Goal: Communication & Community: Answer question/provide support

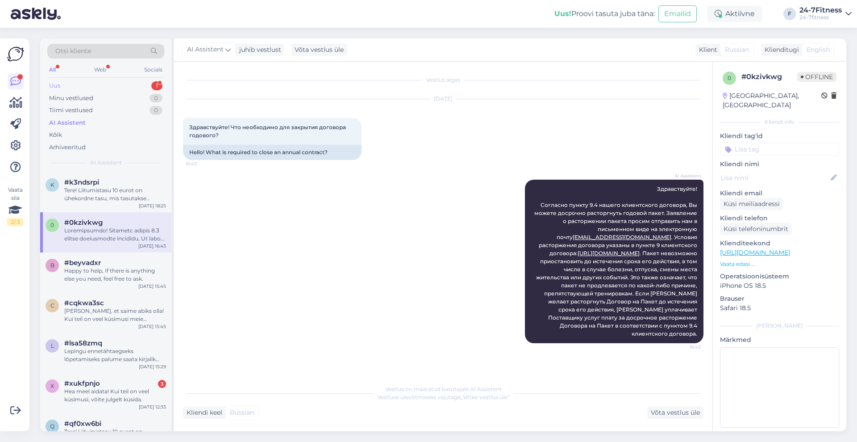
click at [93, 88] on div "Uus 1" at bounding box center [105, 85] width 117 height 13
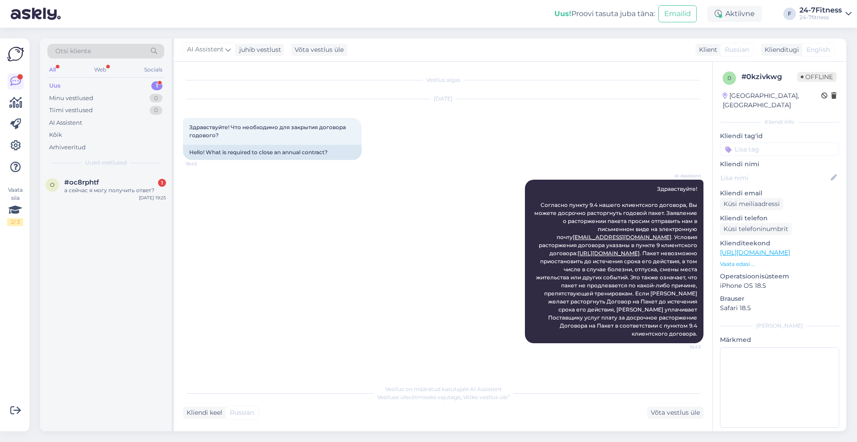
click at [98, 193] on div "а сейчас я могу получить ответ?" at bounding box center [115, 190] width 102 height 8
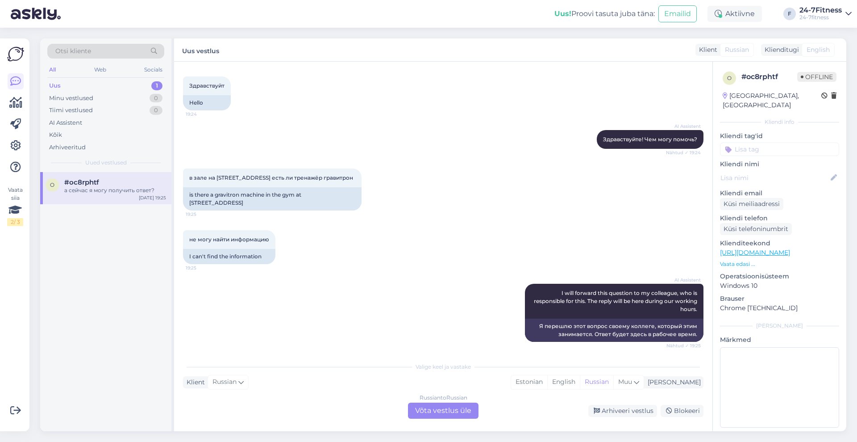
scroll to position [97, 0]
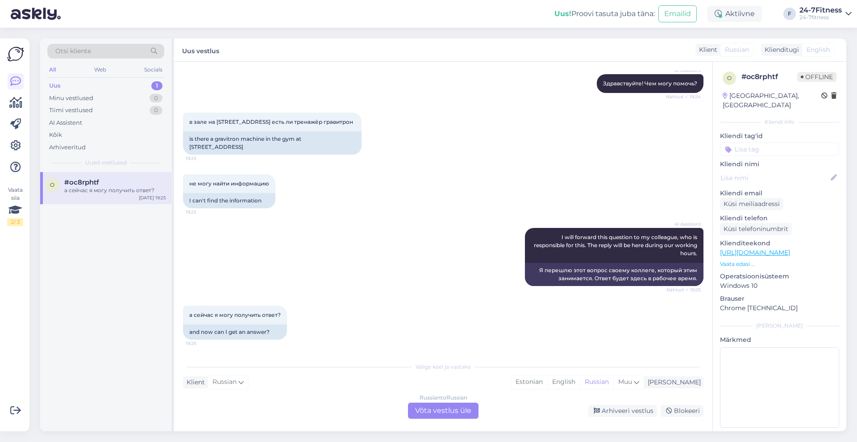
click at [431, 415] on div "Russian to Russian Võta vestlus üle" at bounding box center [443, 410] width 71 height 16
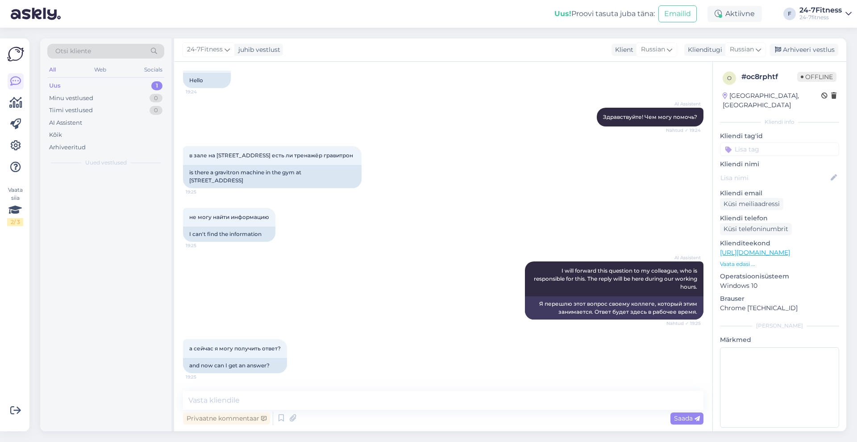
scroll to position [64, 0]
click at [743, 51] on span "Russian" at bounding box center [742, 50] width 24 height 10
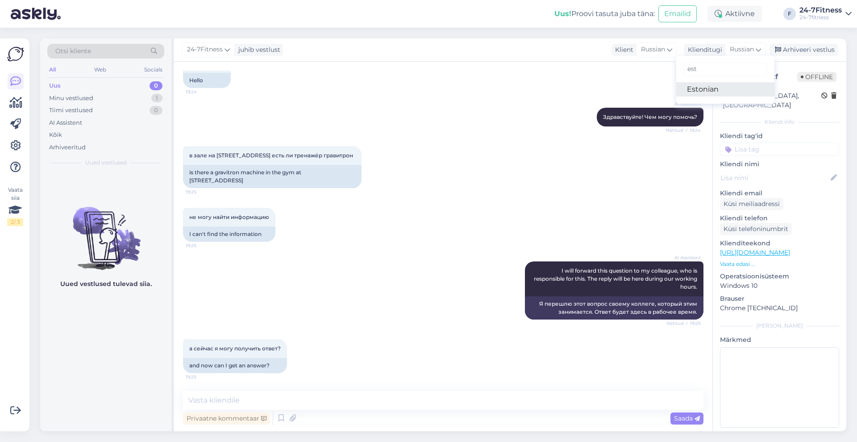
type input "est"
click at [739, 87] on link "Estonian" at bounding box center [726, 89] width 98 height 14
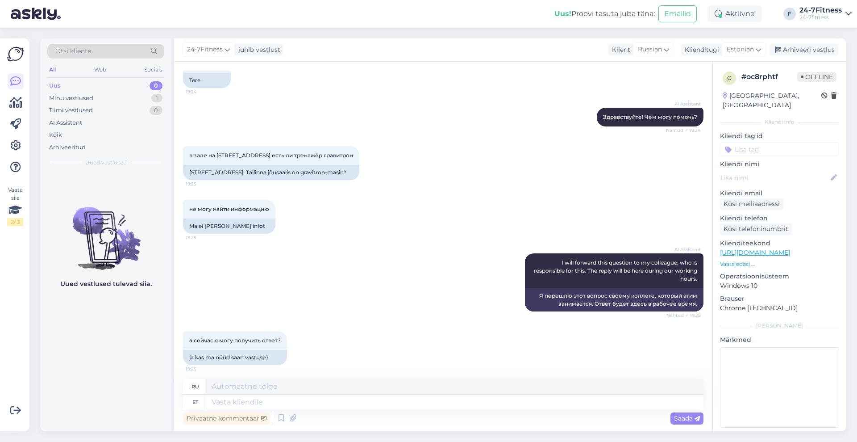
scroll to position [68, 0]
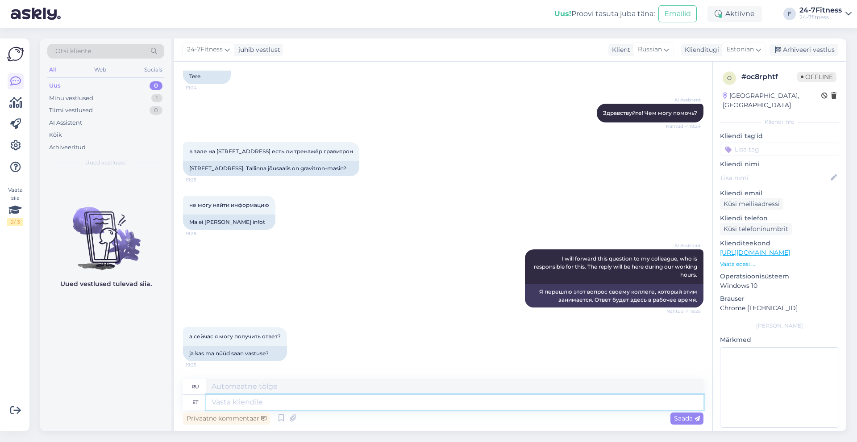
click at [420, 405] on textarea at bounding box center [454, 401] width 497 height 15
type textarea "Tere!"
type textarea "Привет!"
type textarea "Tere! [PERSON_NAME]"
type textarea "Привет! Прийсл"
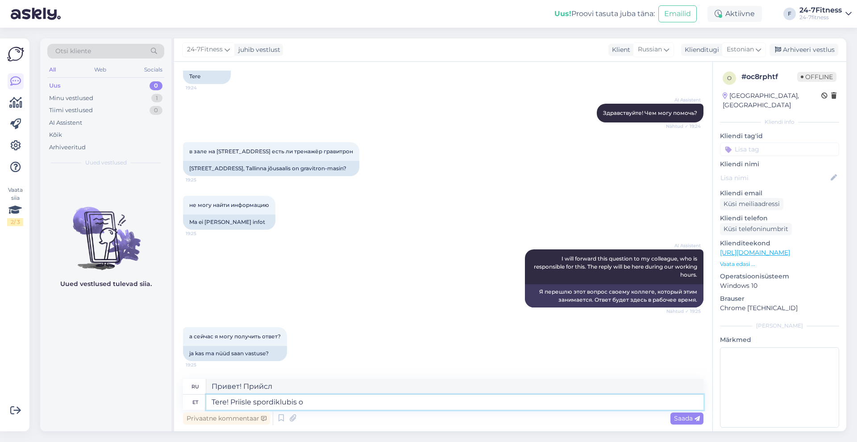
type textarea "Tere! Priisle spordiklubis on"
type textarea "Привет! В спортивном клубе [GEOGRAPHIC_DATA]"
type textarea "Tere! Priisle spordiklubis on"
type textarea "Привет! Спортивный клуб Priisle имеет"
type textarea "Tere! Priisle spordiklubis on olemas järge"
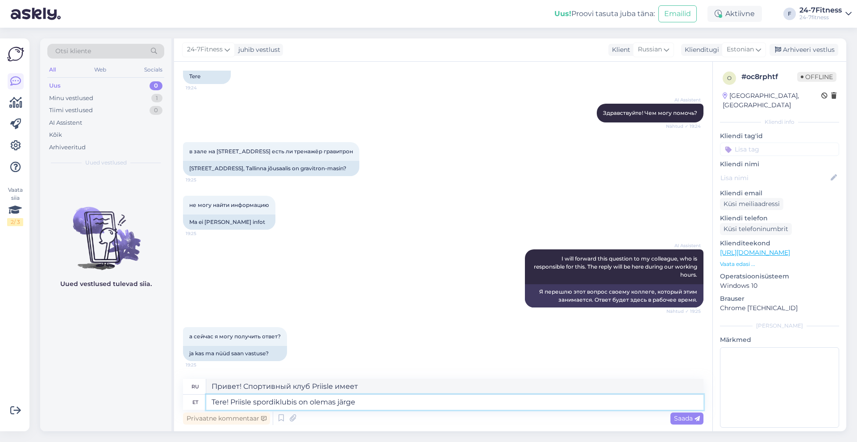
type textarea "Привет! В Priisle Sports Club есть продолжение."
type textarea "Tere! Priisle spordiklubis on olemas järgevad"
type textarea "Здравствуйте! В спортивном клубе [PERSON_NAME] есть следующее:"
type textarea "Tere! Priisle spordiklubis on olemas järgevad trenaž"
type textarea "Здравствуйте! Спортивный клуб Priisle предлагает следующие курсы:"
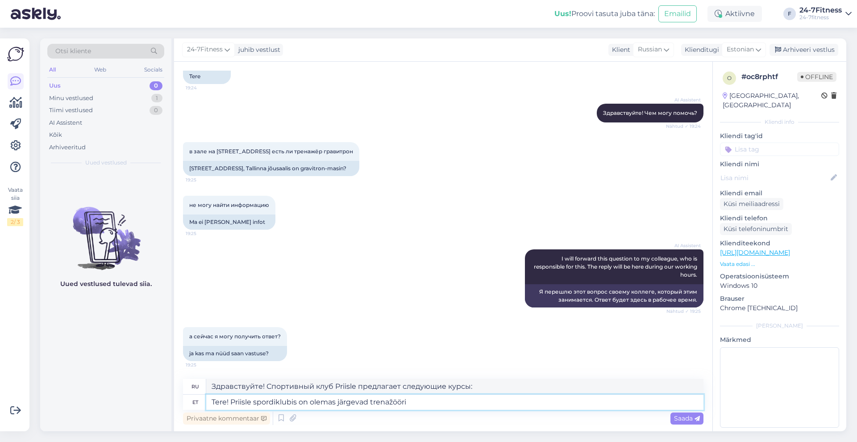
type textarea "Tere! Priisle spordiklubis on olemas järgevad trenažöörid"
type textarea "Здравствуйте! В спортивном клубе [PERSON_NAME] есть следующие тренажёры:"
paste textarea "Всего 3 беговых матов Technogym, 6 беговых матов Gymleco, 1 Skill Mill, 1 STAIR…"
type textarea "Tere! Priisle spordiklubis on olemas järgevad trenažöörid: Всего 3 беговых мато…"
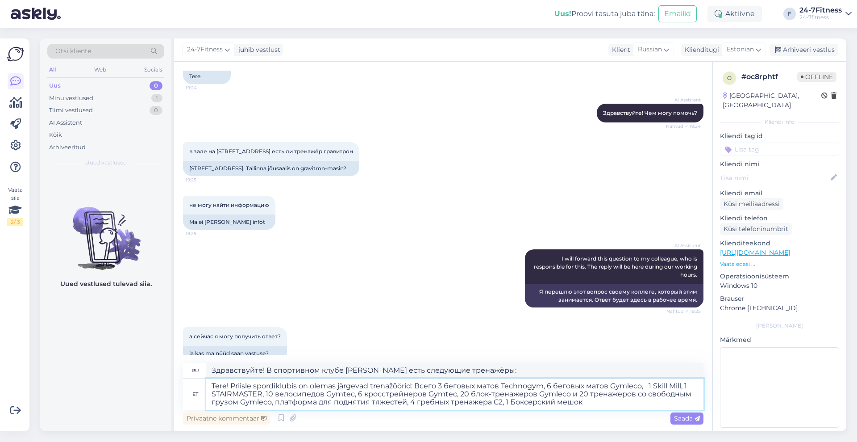
scroll to position [84, 0]
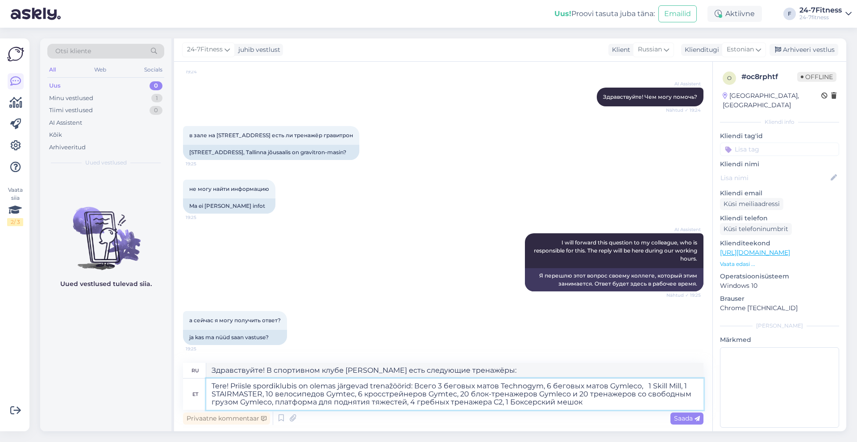
type textarea "Здравствуйте! В спортивном клубе [PERSON_NAME] есть следующие тренажеры: 3 бего…"
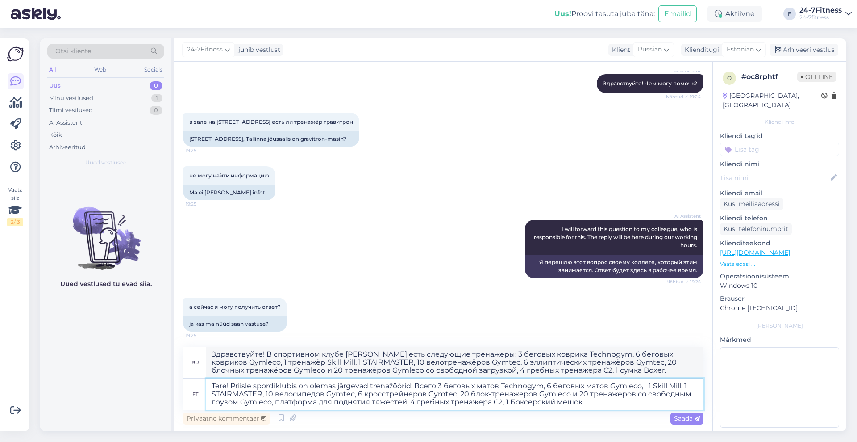
drag, startPoint x: 417, startPoint y: 387, endPoint x: 589, endPoint y: 411, distance: 173.7
click at [589, 411] on div "ru Здравствуйте! В спортивном клубе [PERSON_NAME] есть следующие тренажеры: 3 б…" at bounding box center [443, 387] width 521 height 80
type textarea "Tere! Priisle spordiklubis on olemas järgevad trenažöörid:"
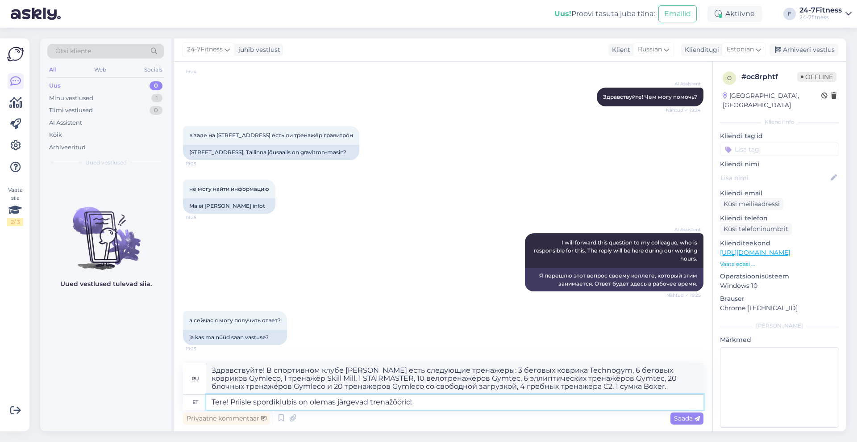
type textarea "Здравствуйте! В спортивном клубе [PERSON_NAME] есть следующие тренажёры:"
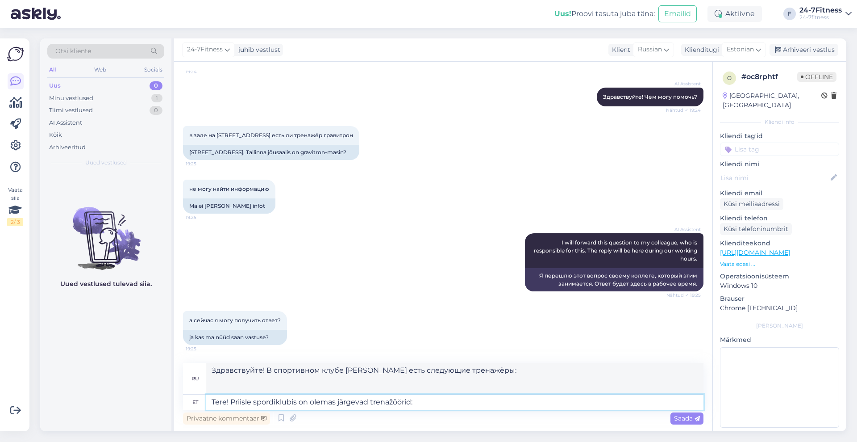
scroll to position [68, 0]
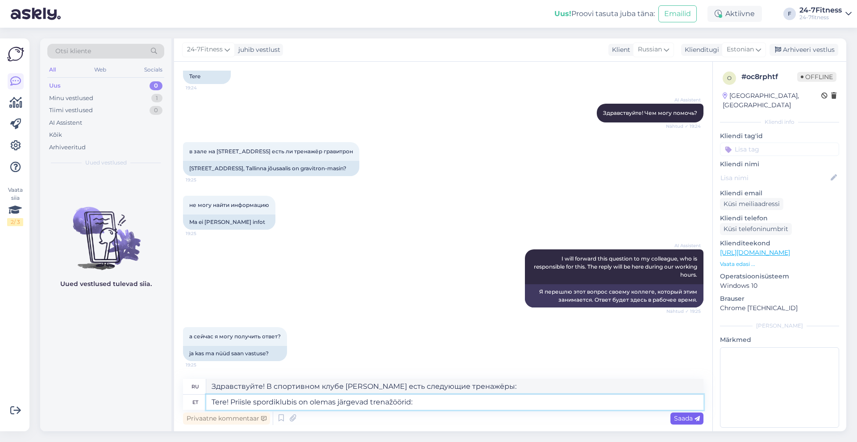
type textarea "Tere! Priisle spordiklubis on olemas järgevad trenažöörid:"
click at [686, 415] on span "Saada" at bounding box center [687, 418] width 26 height 8
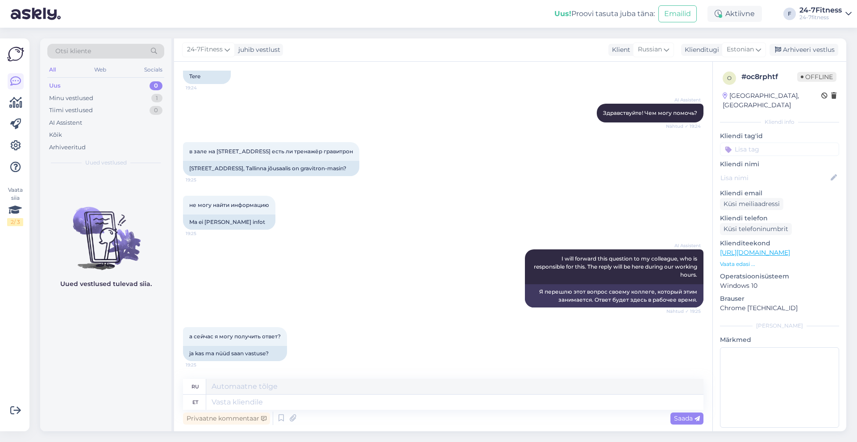
scroll to position [130, 0]
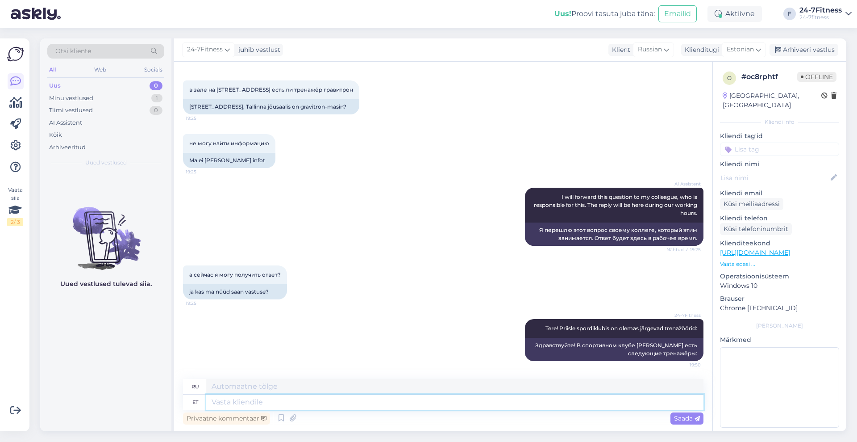
click at [583, 403] on textarea at bounding box center [454, 401] width 497 height 15
click at [757, 46] on icon at bounding box center [758, 50] width 5 height 10
click at [725, 66] on input "est" at bounding box center [724, 69] width 84 height 14
type input "e"
type input "rus"
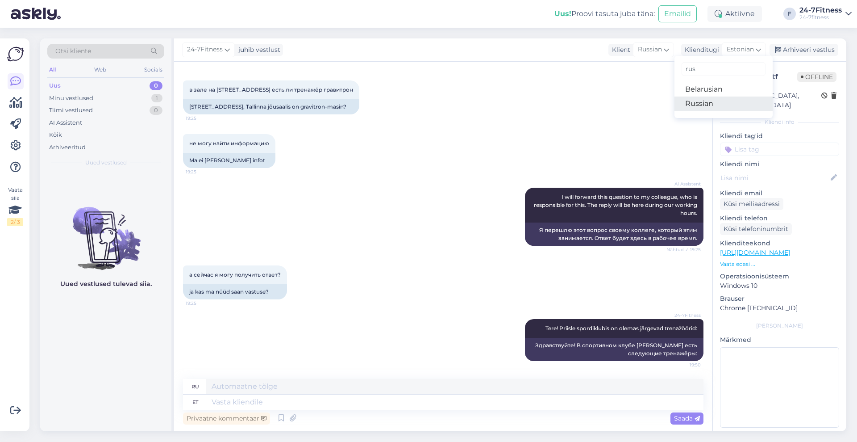
drag, startPoint x: 719, startPoint y: 101, endPoint x: 718, endPoint y: 106, distance: 5.0
click at [719, 101] on link "Russian" at bounding box center [724, 103] width 98 height 14
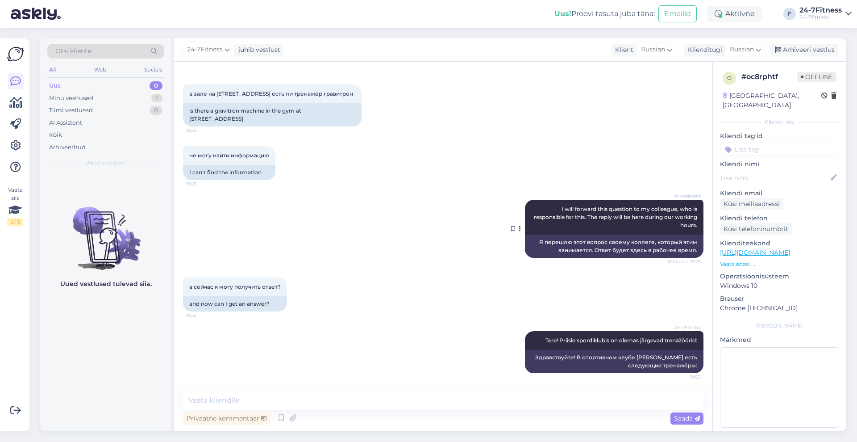
scroll to position [125, 0]
click at [424, 400] on textarea at bounding box center [443, 400] width 521 height 19
paste textarea "Всего 3 беговых матов Technogym, 6 беговых матов Gymleco, 1 Skill Mill, 1 STAIR…"
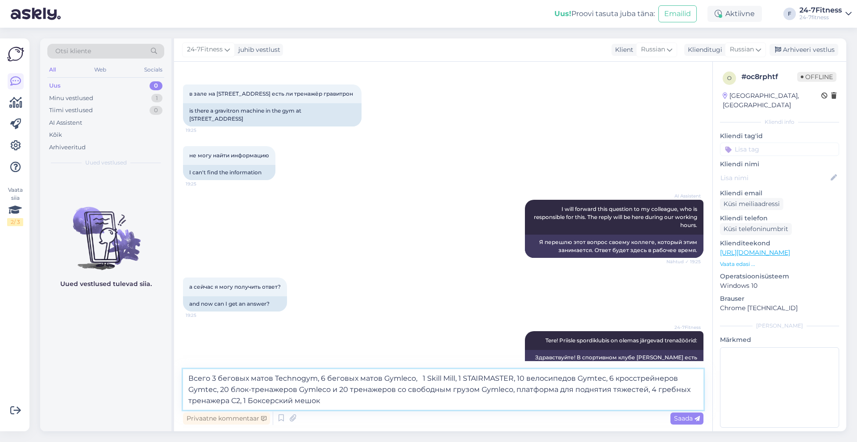
scroll to position [130, 0]
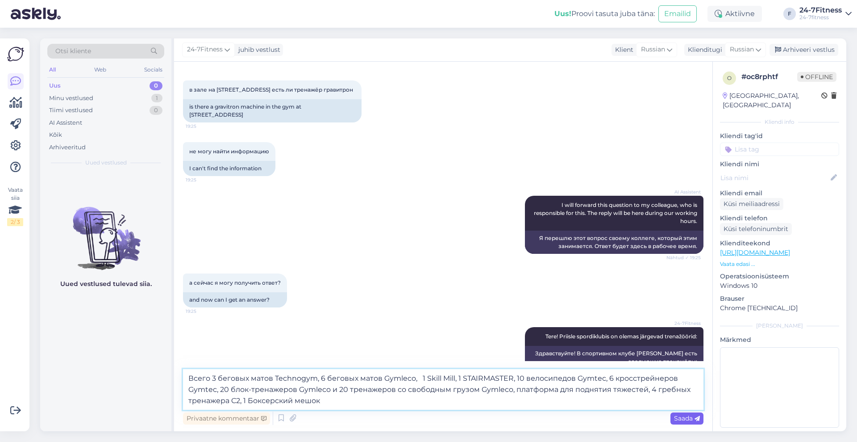
type textarea "Всего 3 беговых матов Technogym, 6 беговых матов Gymleco, 1 Skill Mill, 1 STAIR…"
click at [685, 415] on span "Saada" at bounding box center [687, 418] width 26 height 8
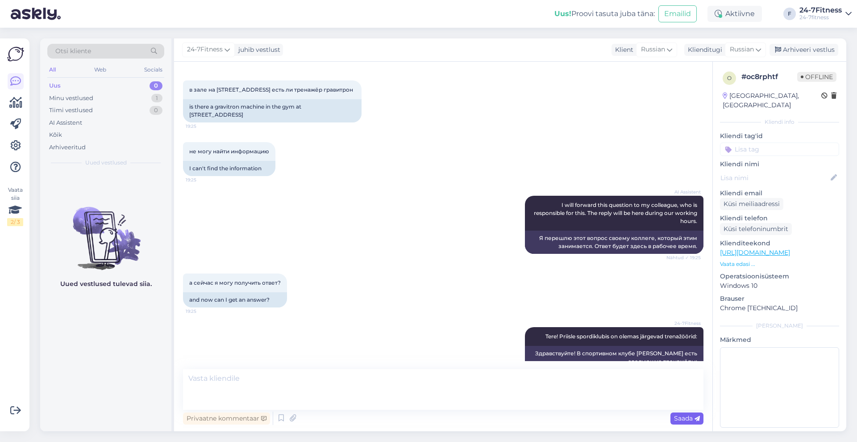
scroll to position [204, 0]
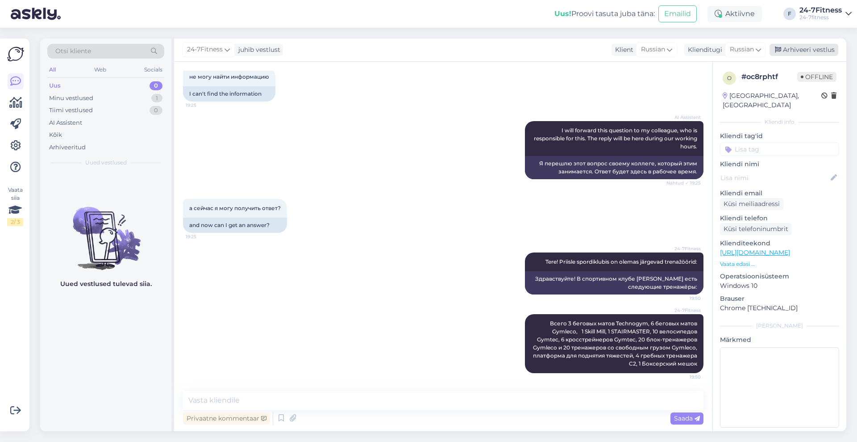
click at [814, 53] on div "Arhiveeri vestlus" at bounding box center [804, 50] width 69 height 12
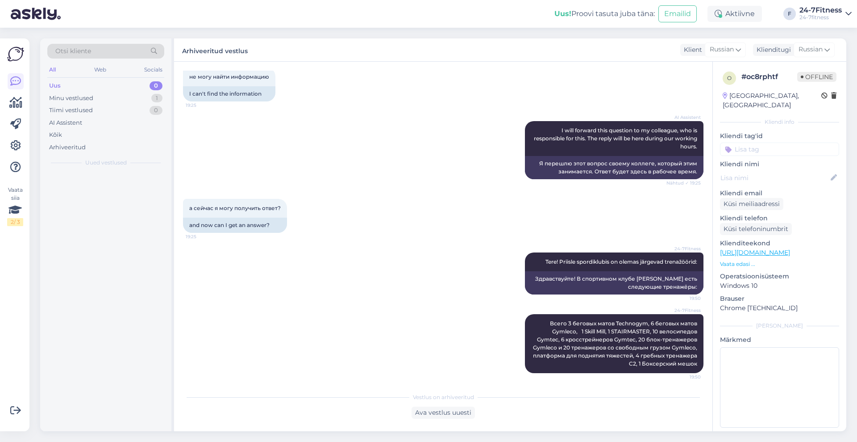
scroll to position [207, 0]
